Goal: Contribute content

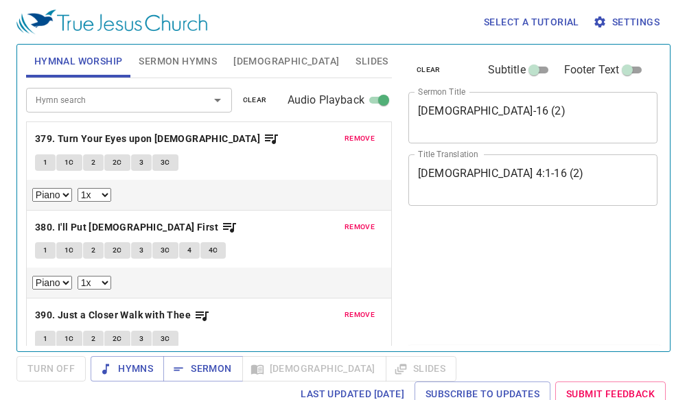
select select "1"
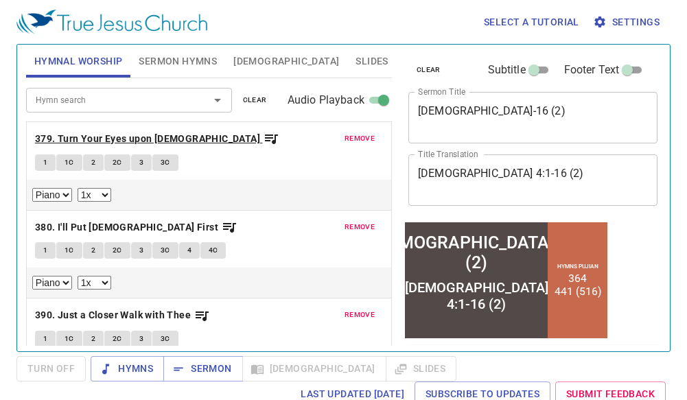
click at [73, 136] on b "379. Turn Your Eyes upon [DEMOGRAPHIC_DATA]" at bounding box center [147, 138] width 225 height 17
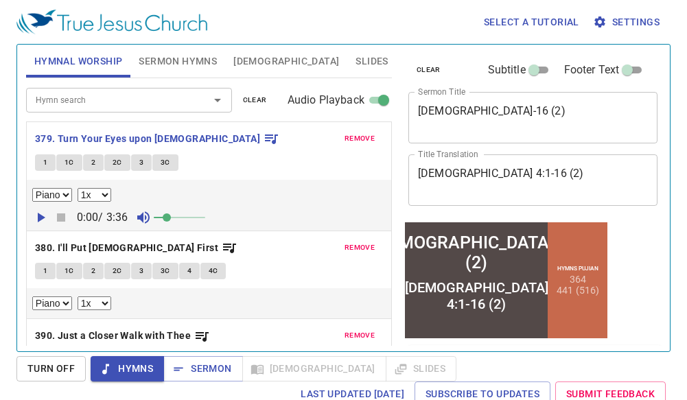
click at [3, 102] on div "Select a tutorial Settings Hymnal Worship Sermon Hymns Bible Slides Hymn search…" at bounding box center [343, 200] width 687 height 400
click at [40, 218] on icon "button" at bounding box center [42, 218] width 8 height 10
click at [209, 187] on div "Piano 0.6x 0.7x 0.8x 0.9x 1x 1.1x 1.2x 1.3x 1.4x 1.5x 1.7x 2x 0:08 / 3:36" at bounding box center [209, 205] width 364 height 51
click at [61, 221] on icon "button" at bounding box center [61, 217] width 8 height 8
click at [37, 216] on icon "button" at bounding box center [40, 217] width 16 height 16
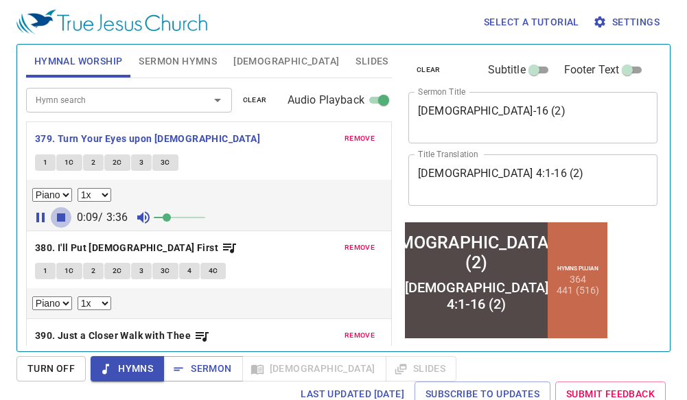
click at [59, 214] on icon "button" at bounding box center [61, 217] width 8 height 8
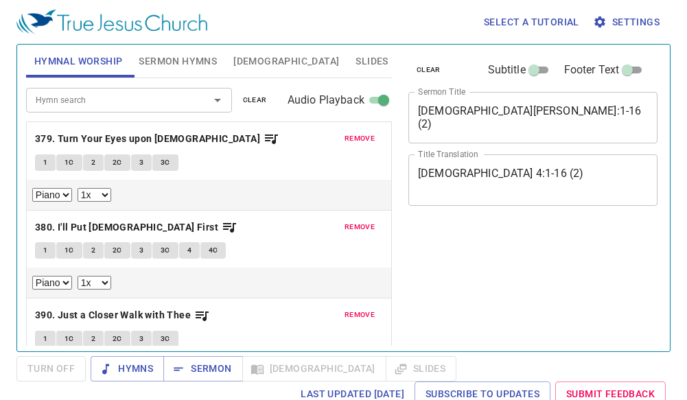
select select "1"
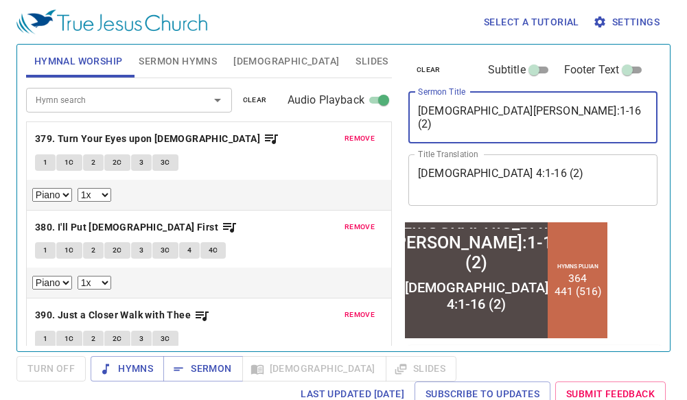
drag, startPoint x: 573, startPoint y: 116, endPoint x: 319, endPoint y: 107, distance: 254.1
click at [319, 107] on div "Hymnal Worship Sermon Hymns [DEMOGRAPHIC_DATA] Slides Hymn search Hymn search c…" at bounding box center [344, 192] width 646 height 307
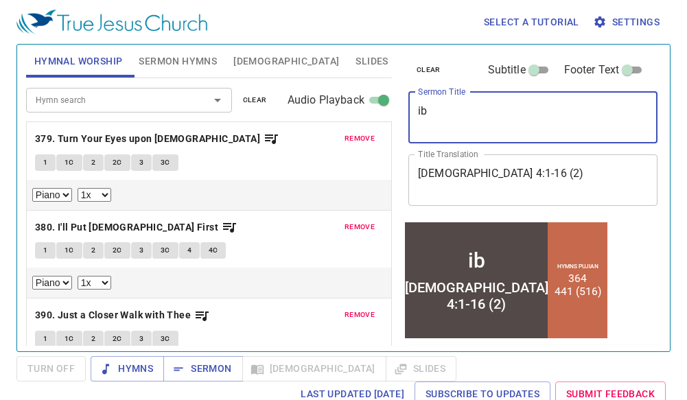
type textarea "i"
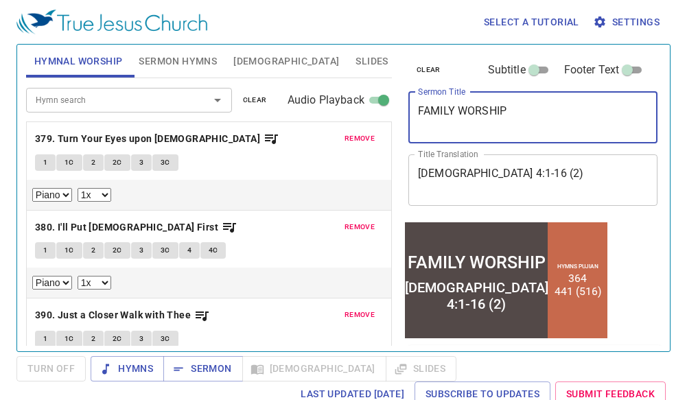
type textarea "FAMILY WORSHIP"
click at [573, 179] on textarea "[DEMOGRAPHIC_DATA] 4:1-16 (2)" at bounding box center [533, 180] width 230 height 26
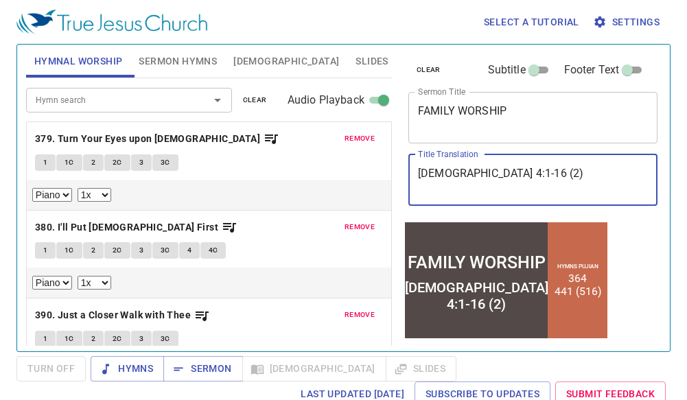
drag, startPoint x: 599, startPoint y: 180, endPoint x: 339, endPoint y: 184, distance: 260.1
click at [339, 184] on div "Hymnal Worship Sermon Hymns [DEMOGRAPHIC_DATA] Slides Hymn search Hymn search c…" at bounding box center [344, 192] width 646 height 307
type textarea "IBADAH KELUARGA"
click at [191, 56] on span "Sermon Hymns" at bounding box center [178, 61] width 78 height 17
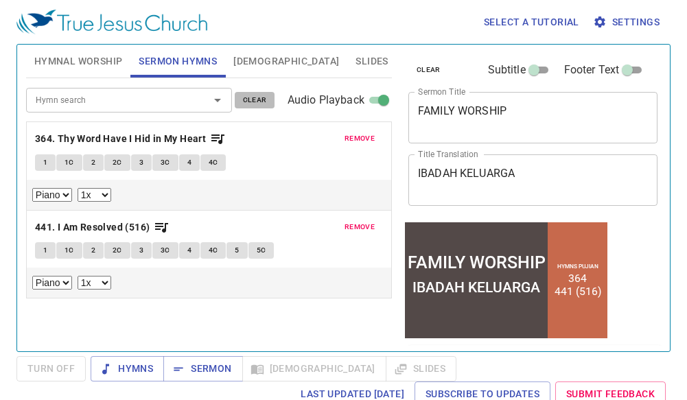
click at [255, 100] on span "clear" at bounding box center [255, 100] width 24 height 12
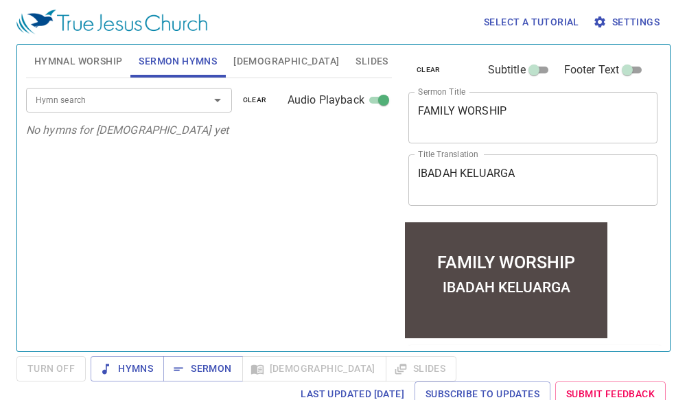
click at [196, 95] on div at bounding box center [208, 100] width 36 height 19
type input "1"
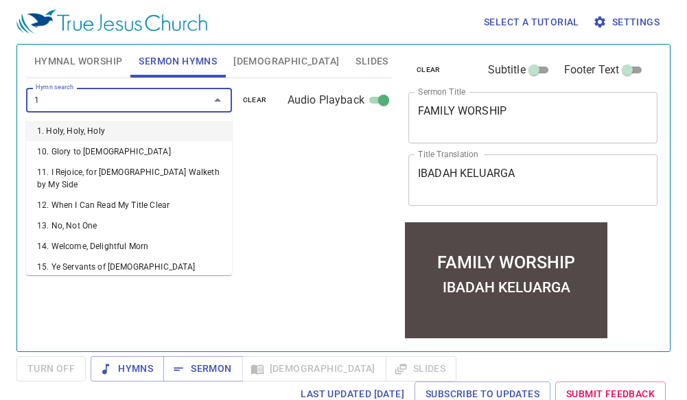
click at [131, 126] on li "1. Holy, Holy, Holy" at bounding box center [129, 131] width 206 height 21
select select "1"
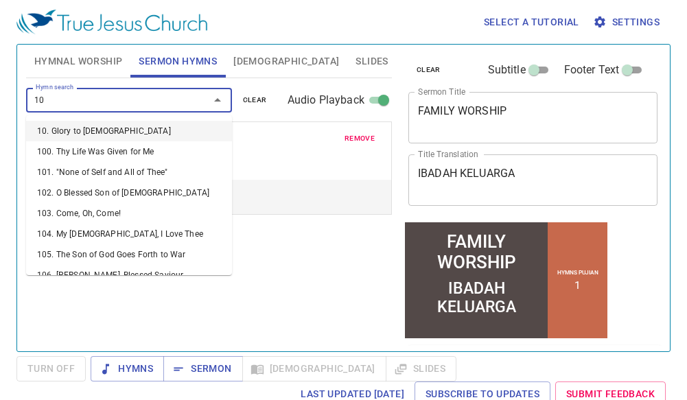
type input "1"
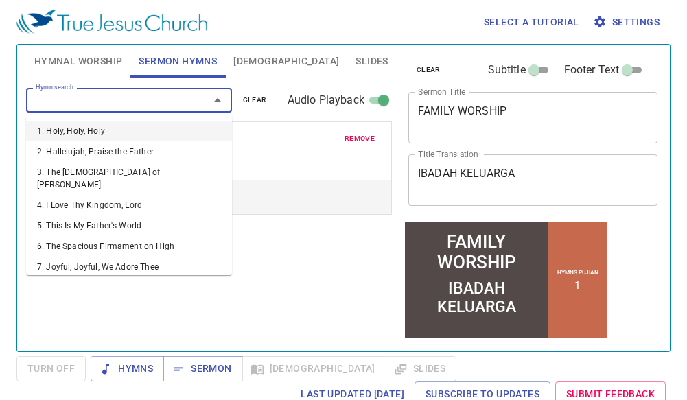
type input "9"
type input "8"
type input "5"
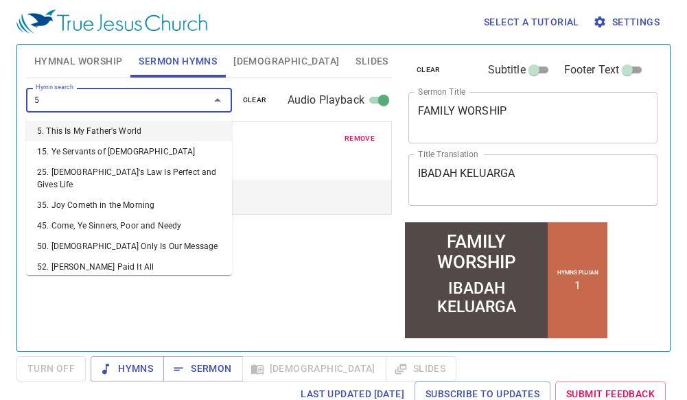
click at [101, 125] on li "5. This Is My Father's World" at bounding box center [129, 131] width 206 height 21
select select "1"
